Goal: Find specific page/section: Find specific page/section

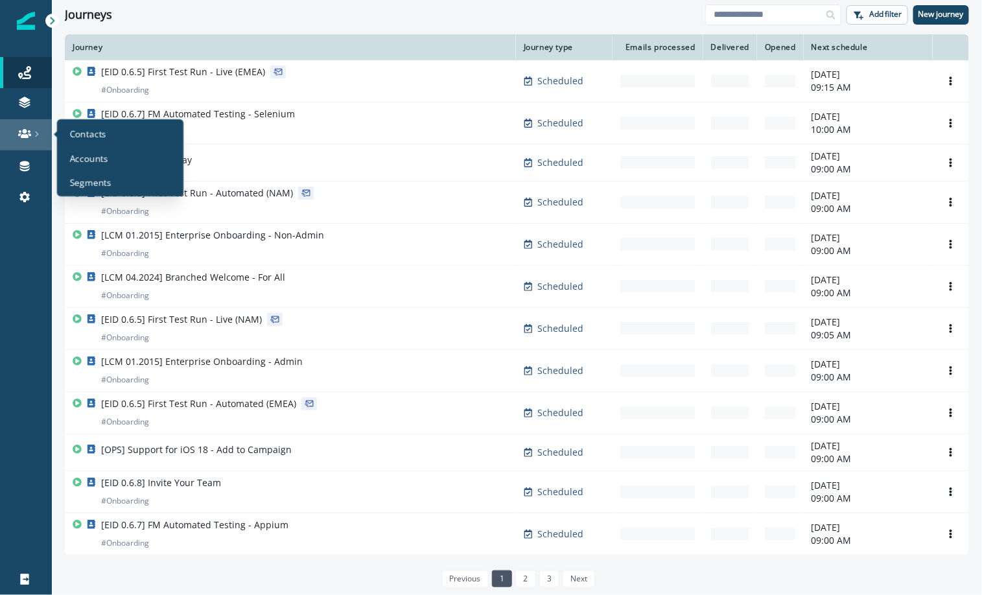
click at [32, 134] on div at bounding box center [25, 133] width 41 height 13
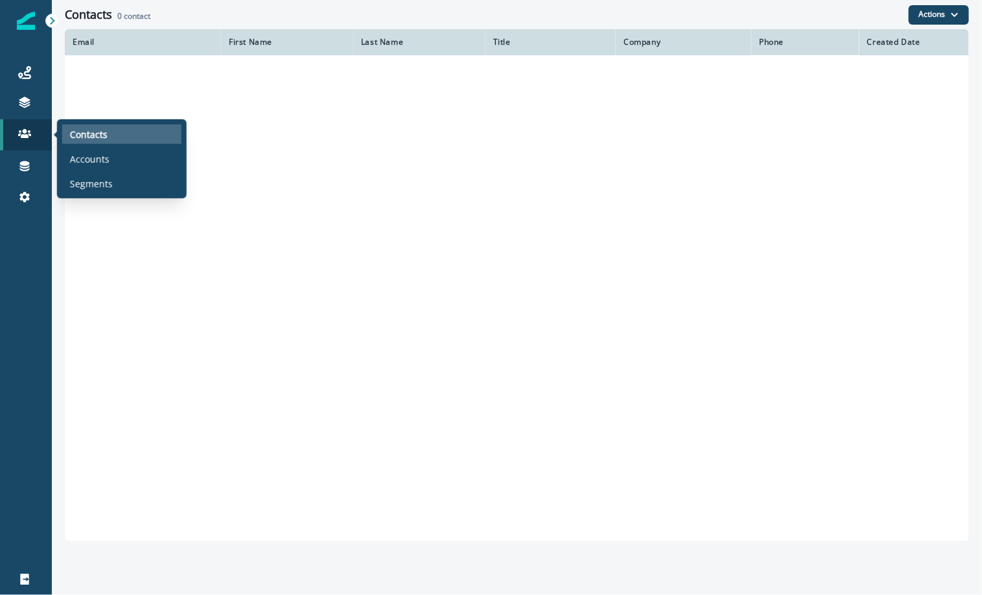
click at [119, 133] on div "Contacts" at bounding box center [121, 133] width 119 height 19
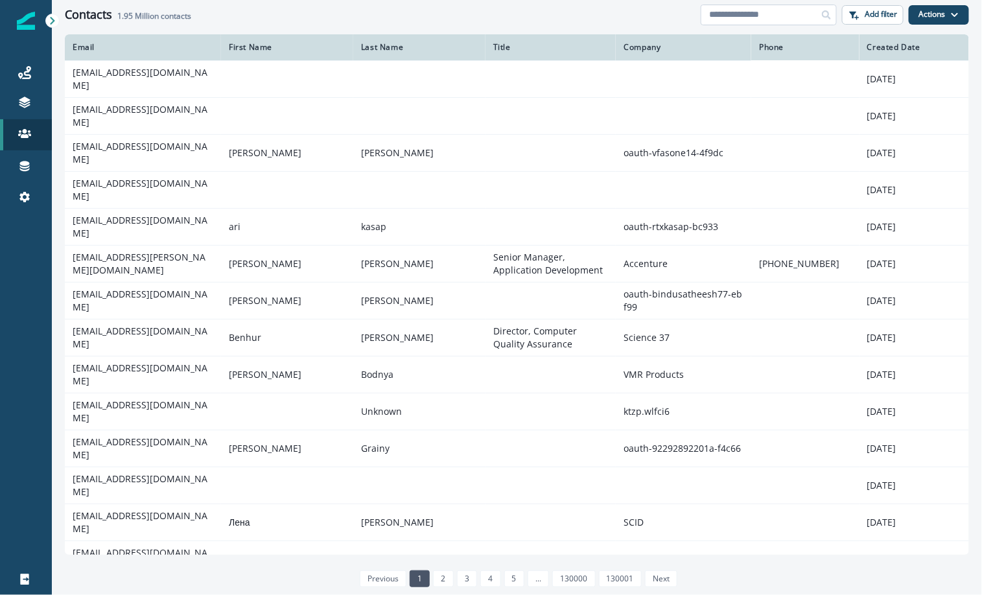
click at [771, 10] on input at bounding box center [769, 15] width 136 height 21
paste input "**********"
type input "**********"
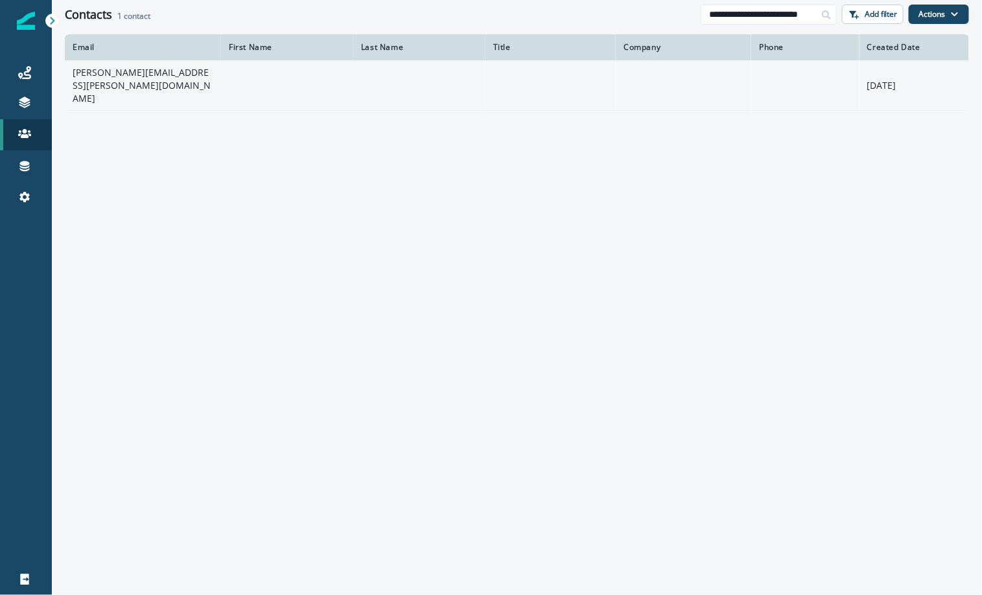
click at [132, 80] on td "[PERSON_NAME][EMAIL_ADDRESS][PERSON_NAME][DOMAIN_NAME]" at bounding box center [143, 85] width 156 height 50
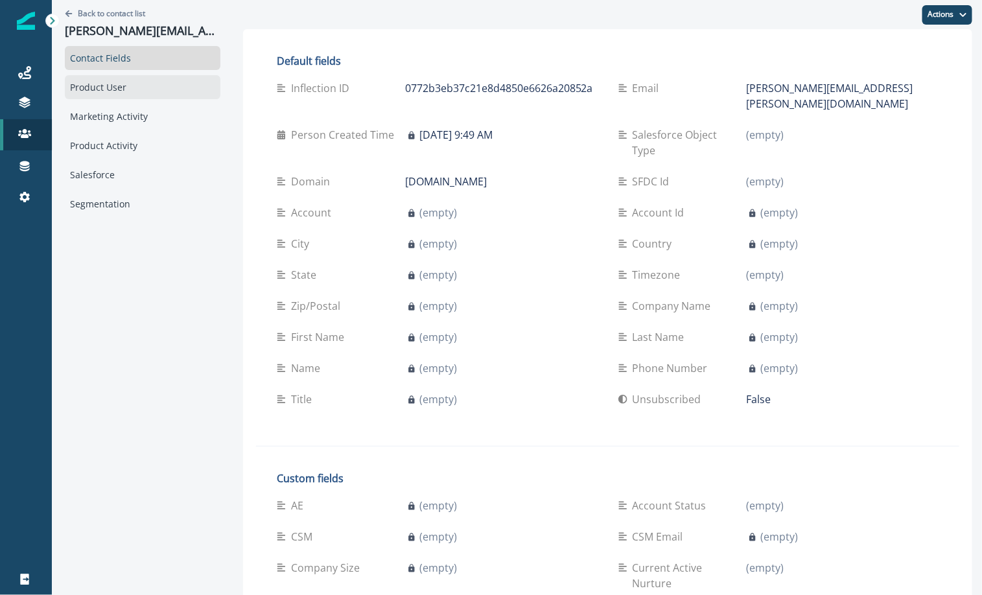
click at [116, 89] on div "Product User" at bounding box center [143, 87] width 156 height 24
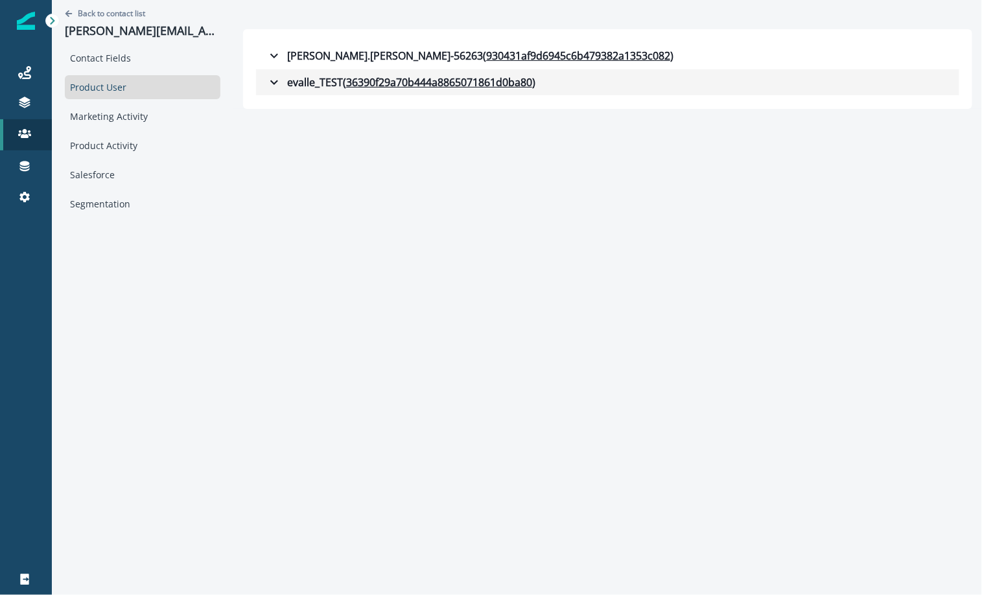
click at [275, 81] on icon "button" at bounding box center [274, 82] width 8 height 5
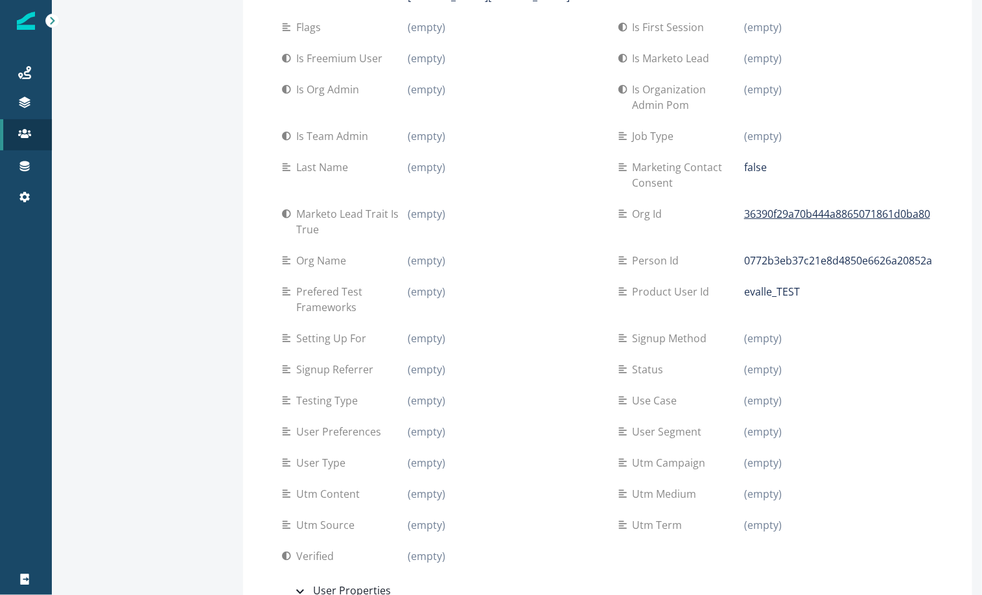
scroll to position [269, 0]
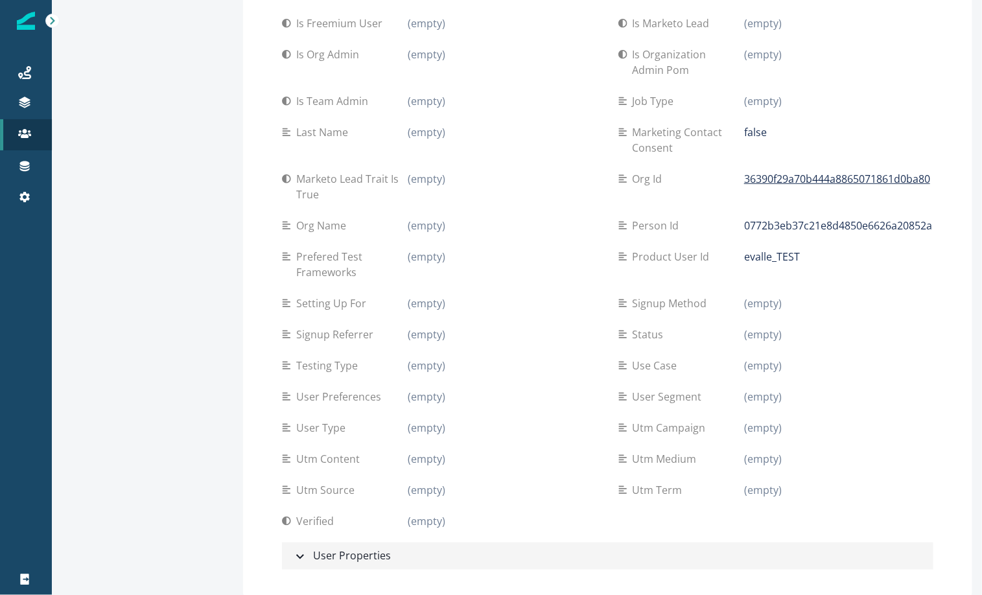
click at [344, 556] on div "User Properties" at bounding box center [341, 556] width 99 height 17
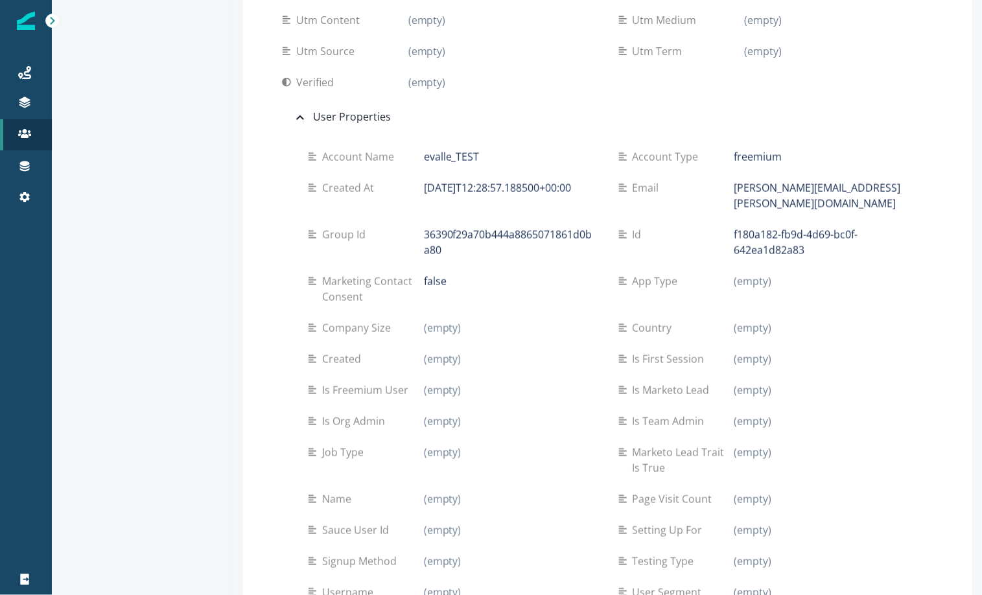
scroll to position [709, 0]
